Goal: Information Seeking & Learning: Find contact information

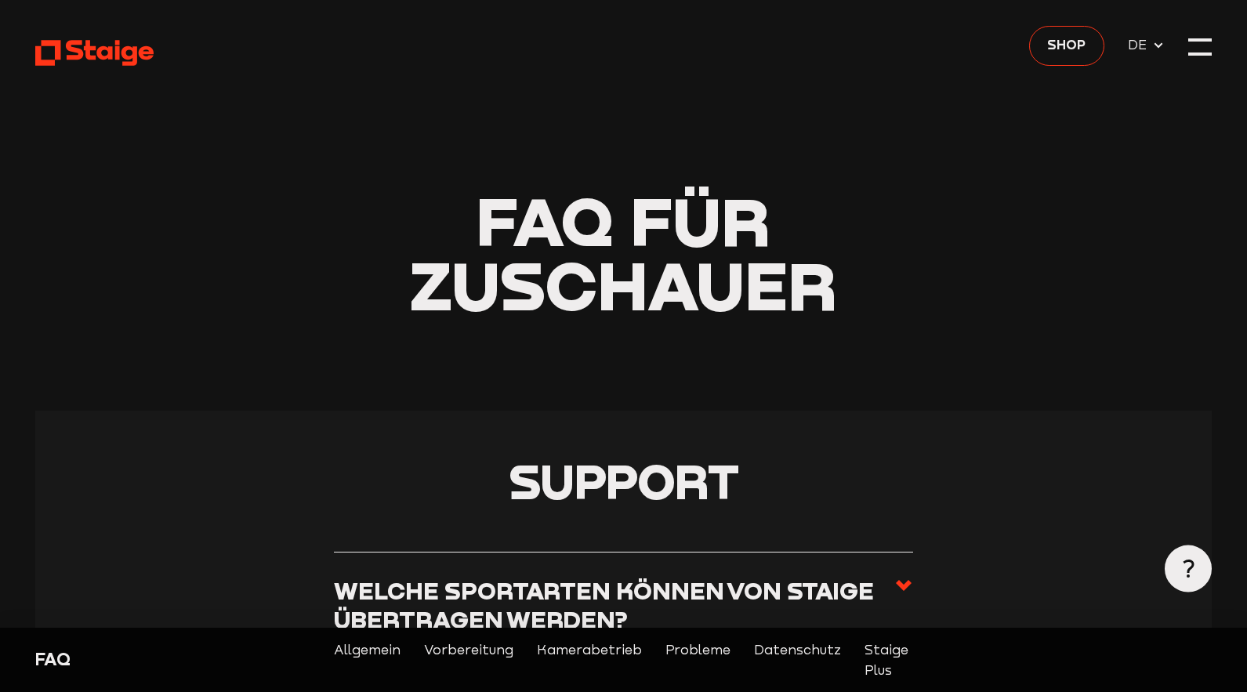
click at [1187, 44] on header "FAQ für Zuschauer" at bounding box center [623, 205] width 1176 height 411
click at [1194, 46] on div at bounding box center [1200, 47] width 24 height 24
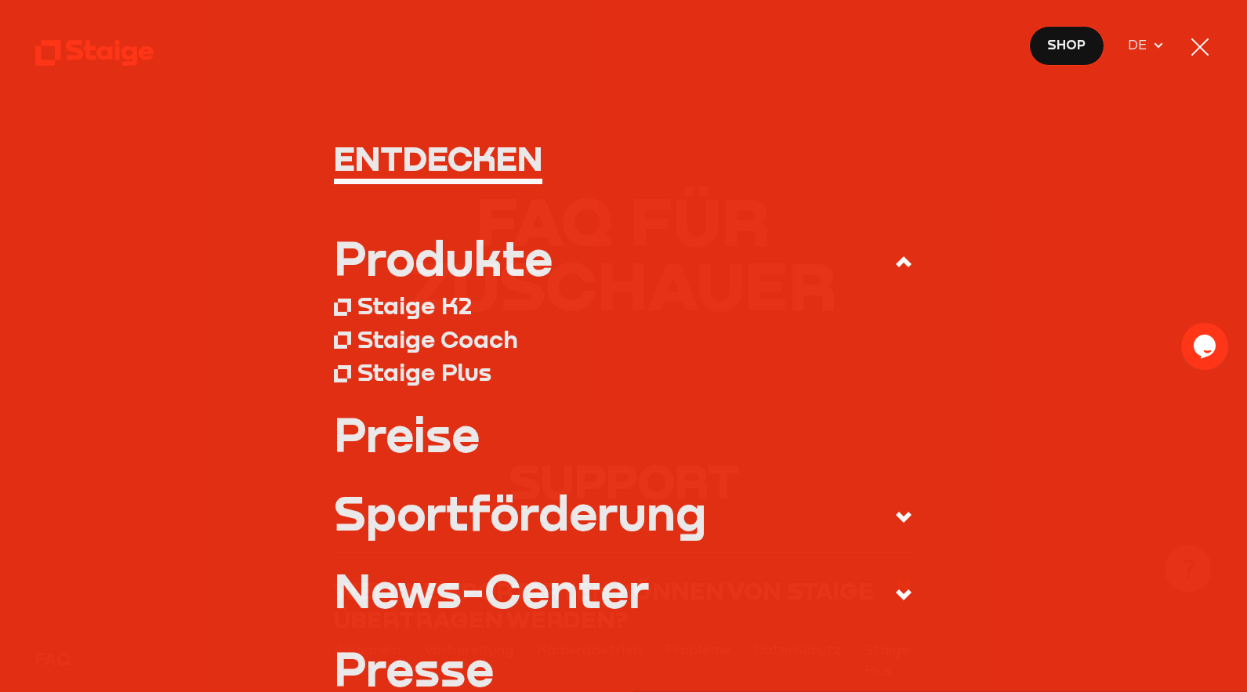
click at [1194, 46] on div at bounding box center [1200, 47] width 24 height 24
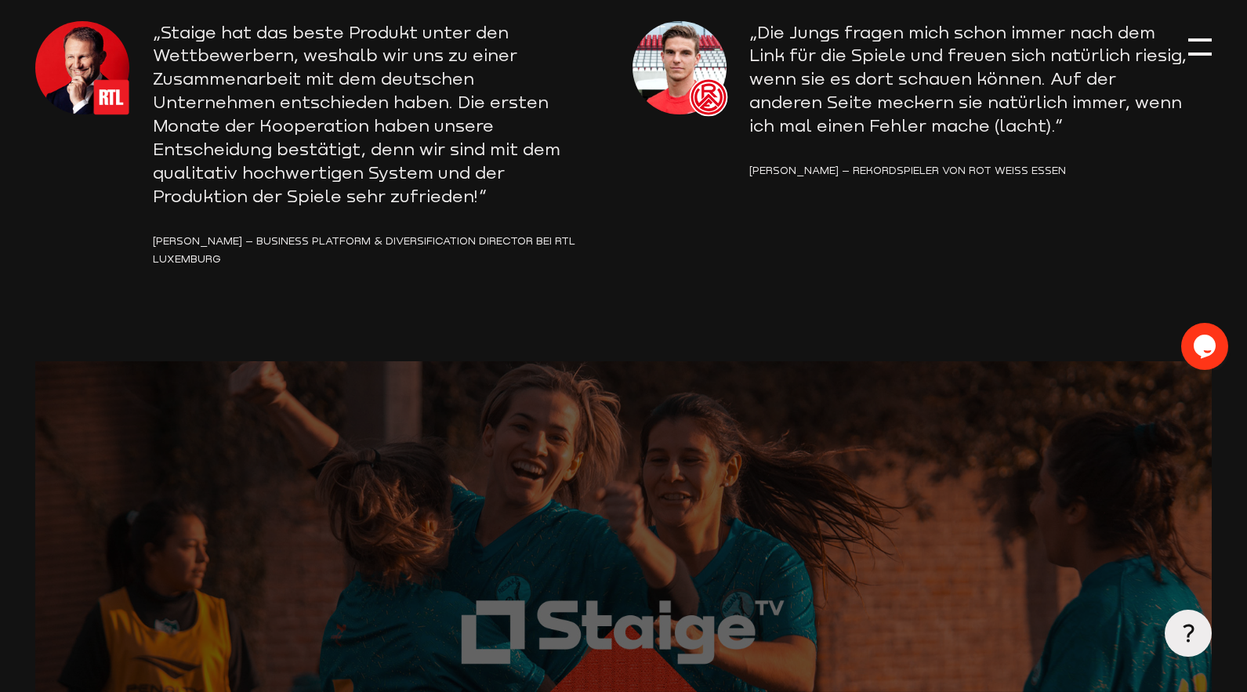
scroll to position [2338, 0]
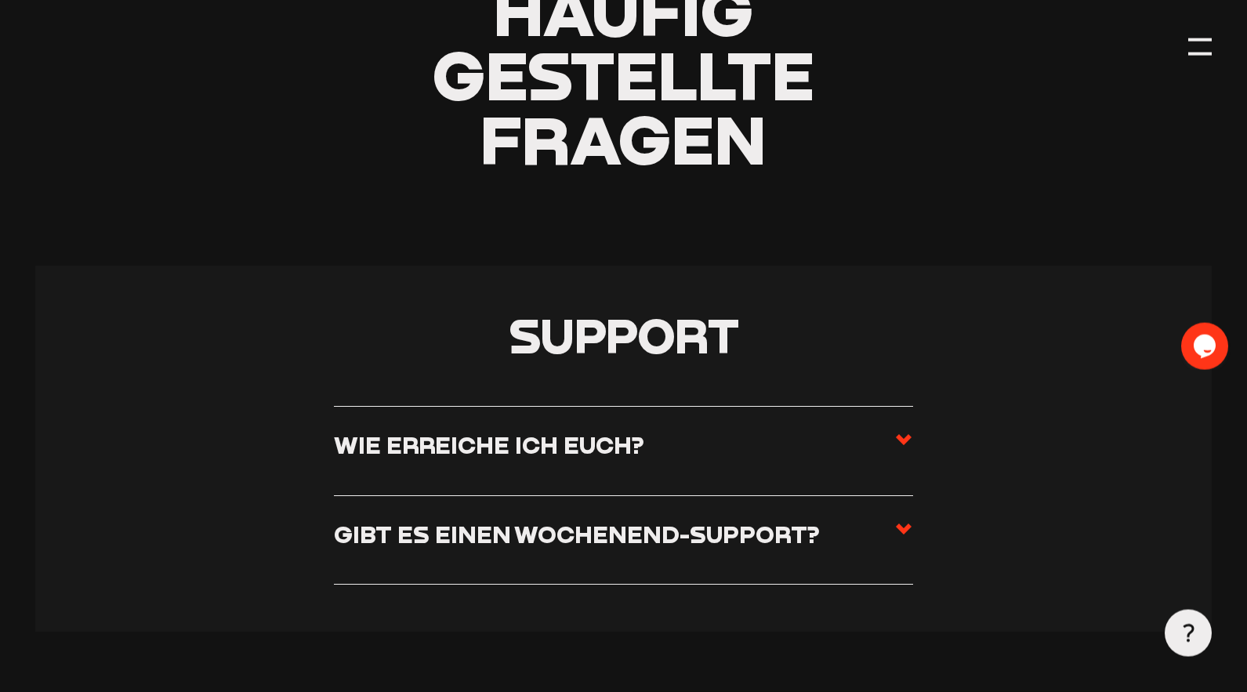
scroll to position [240, 0]
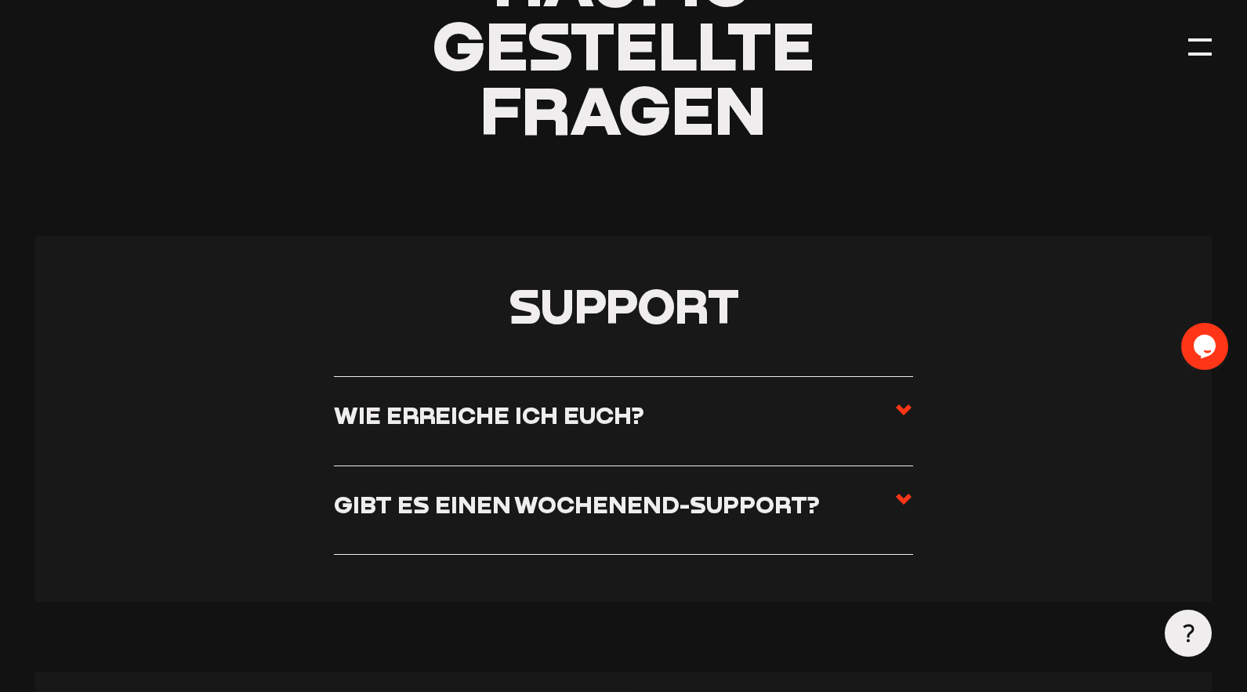
click at [919, 419] on section "Support Wie erreiche ich euch? Ihr erreicht uns von Montag bis Freitag von 08:0…" at bounding box center [623, 419] width 1176 height 366
click at [871, 411] on label "Wie erreiche ich euch?" at bounding box center [623, 421] width 579 height 41
click at [0, 0] on input "Wie erreiche ich euch?" at bounding box center [0, 0] width 0 height 0
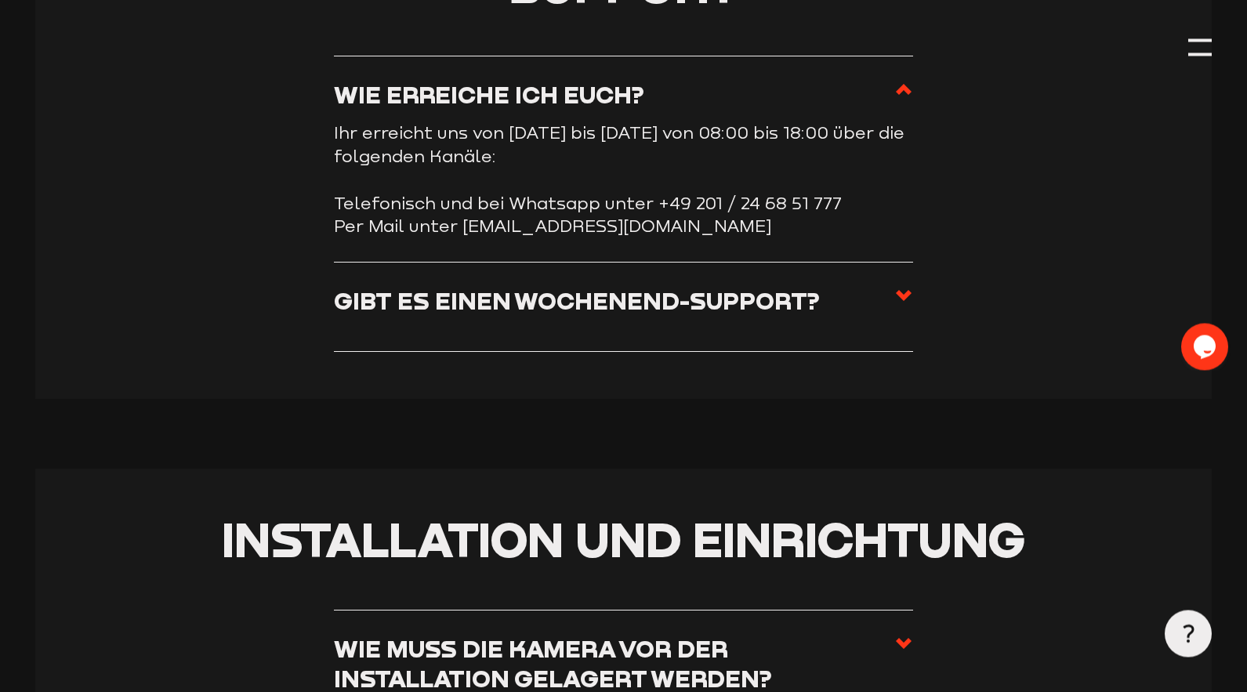
scroll to position [560, 0]
click at [658, 297] on h3 "Gibt es einen Wochenend-Support?" at bounding box center [577, 301] width 486 height 29
click at [0, 0] on input "Gibt es einen Wochenend-Support?" at bounding box center [0, 0] width 0 height 0
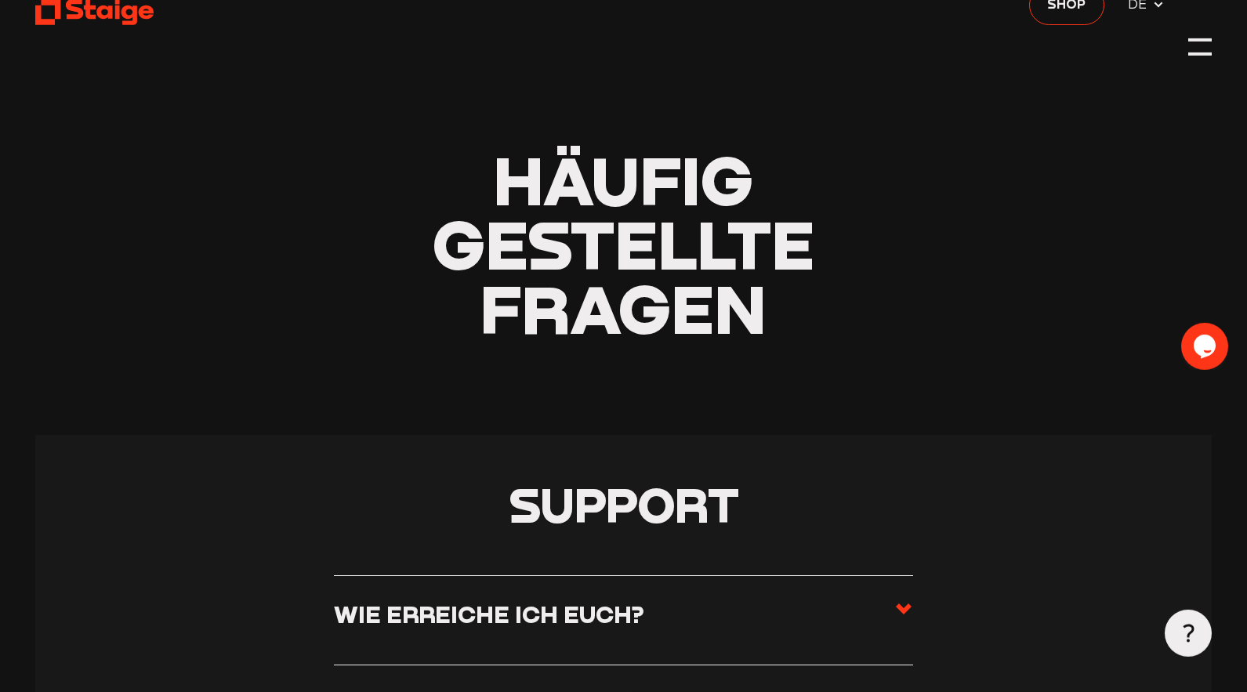
scroll to position [0, 0]
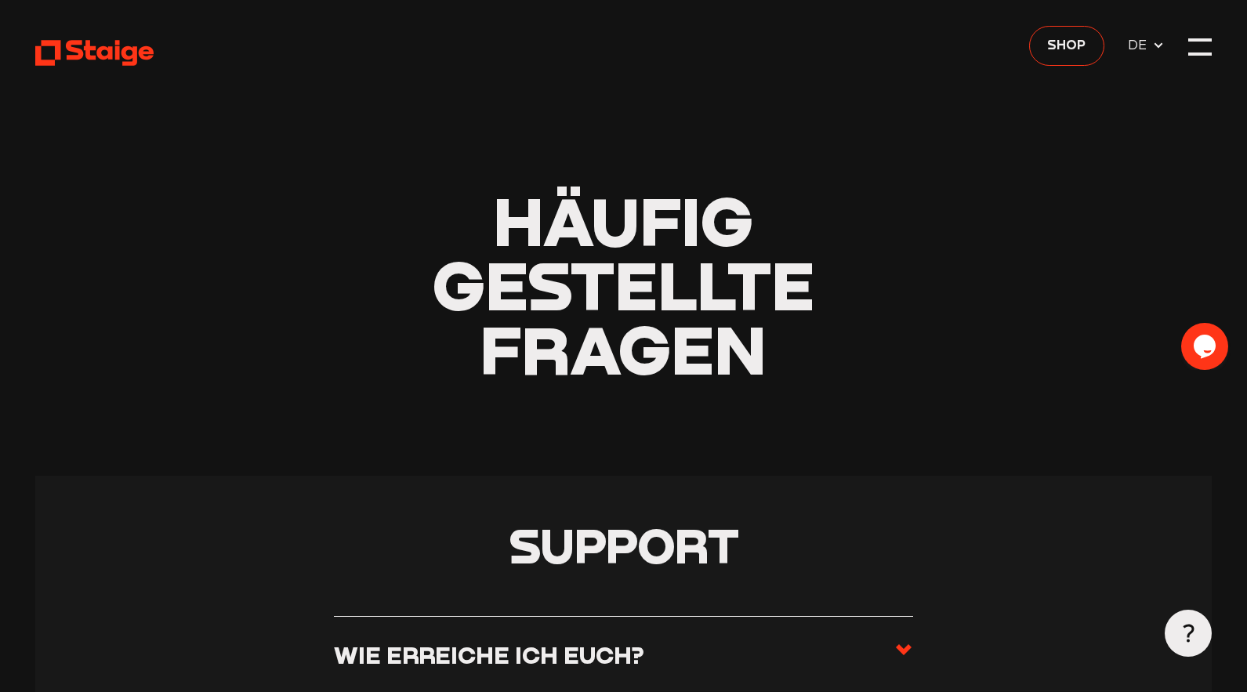
click at [1184, 45] on header "Häufig gestellte Fragen" at bounding box center [623, 238] width 1176 height 476
click at [1196, 45] on div at bounding box center [1200, 47] width 24 height 24
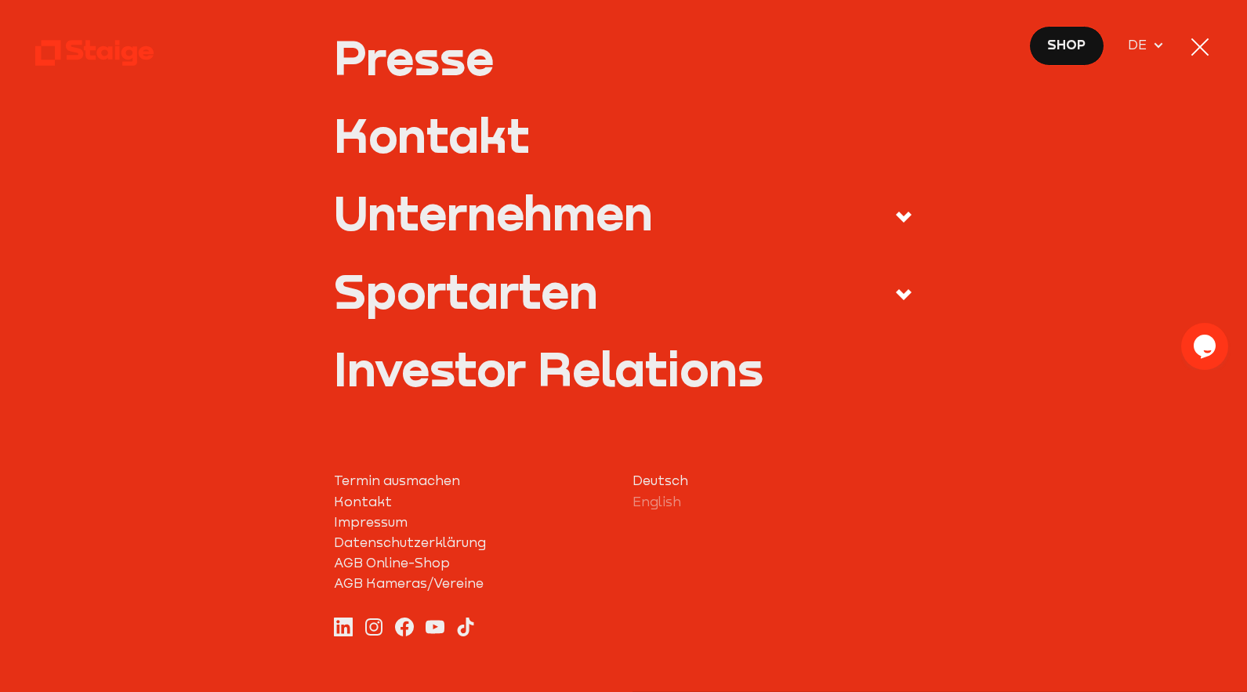
scroll to position [654, 0]
